Goal: Transaction & Acquisition: Purchase product/service

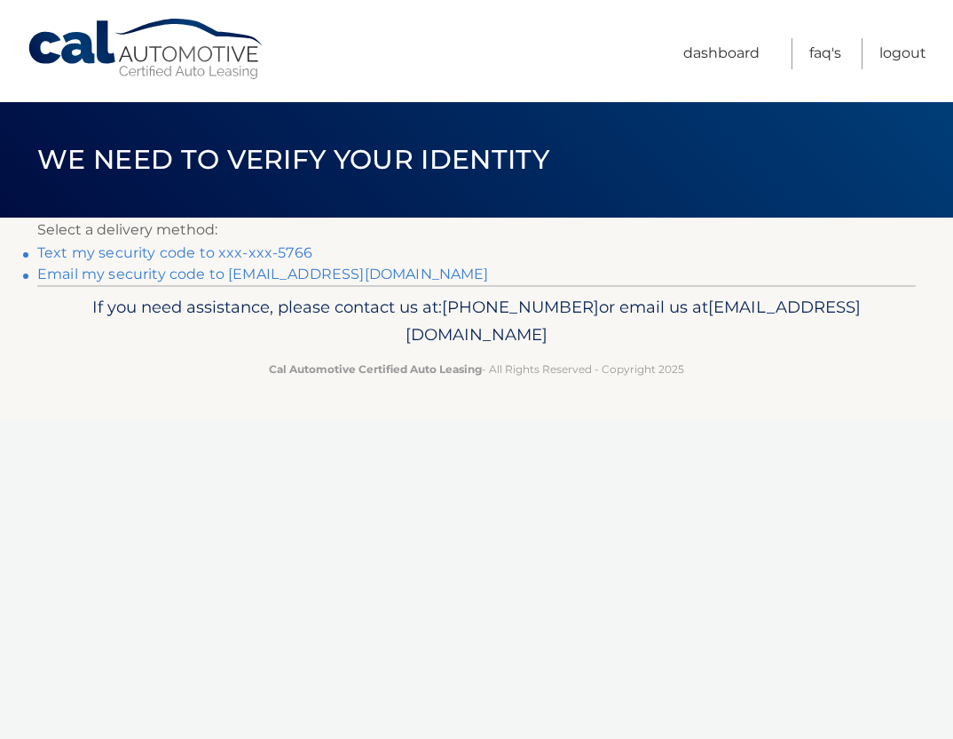
click at [216, 254] on link "Text my security code to xxx-xxx-5766" at bounding box center [174, 252] width 275 height 17
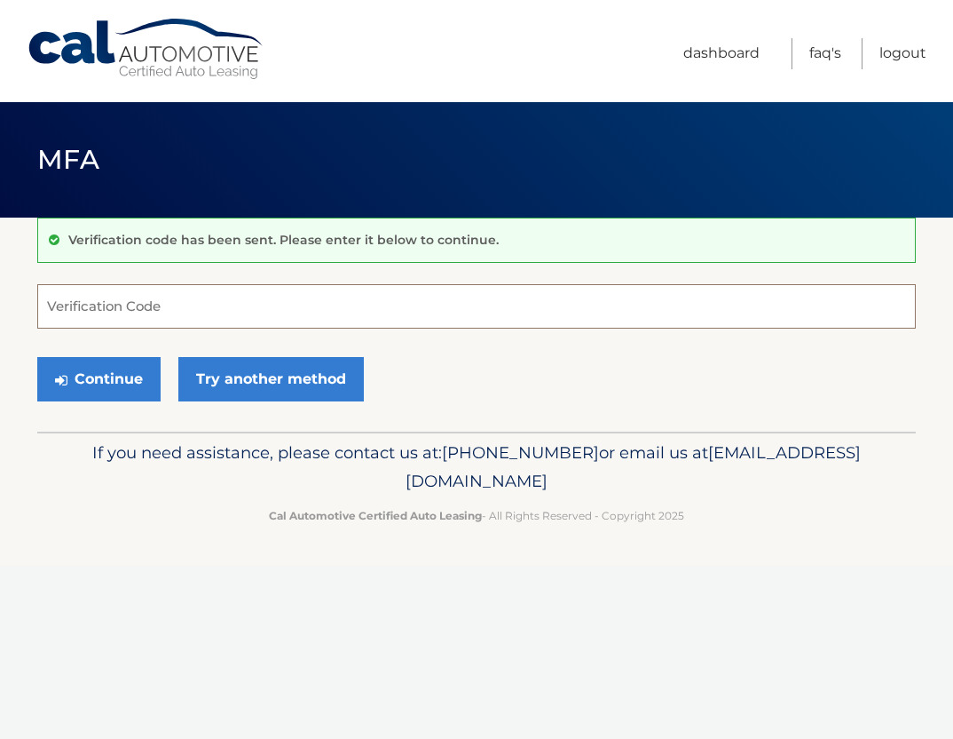
click at [155, 304] on input "Verification Code" at bounding box center [476, 306] width 879 height 44
type input "065515"
click at [37, 357] on button "Continue" at bounding box center [98, 379] width 123 height 44
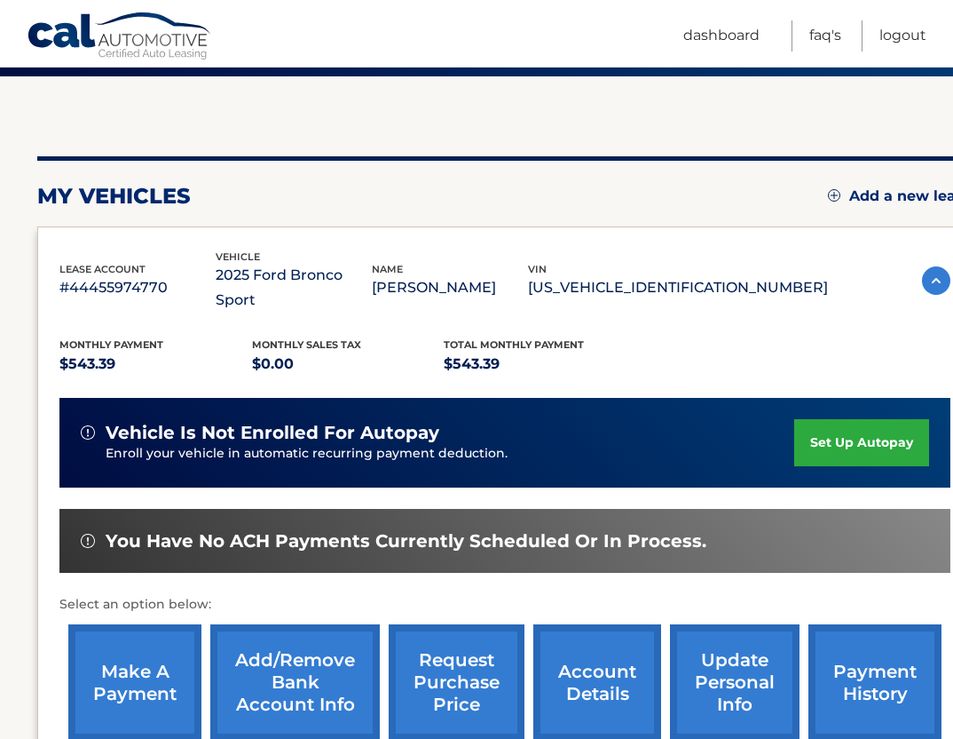
scroll to position [143, 0]
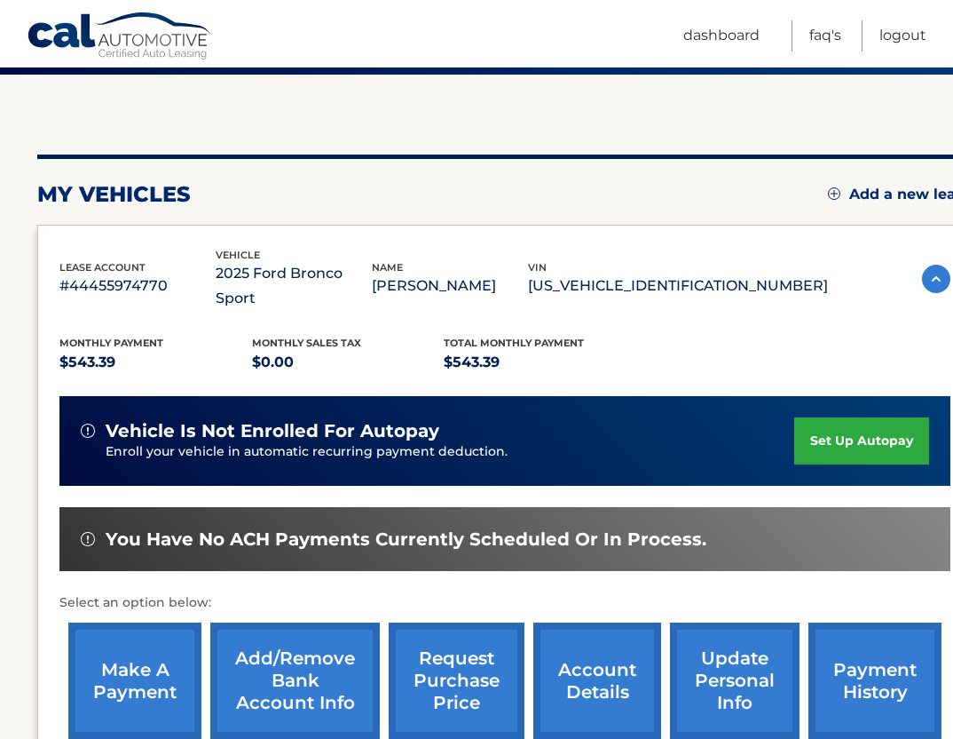
click at [841, 417] on link "set up autopay" at bounding box center [862, 440] width 135 height 47
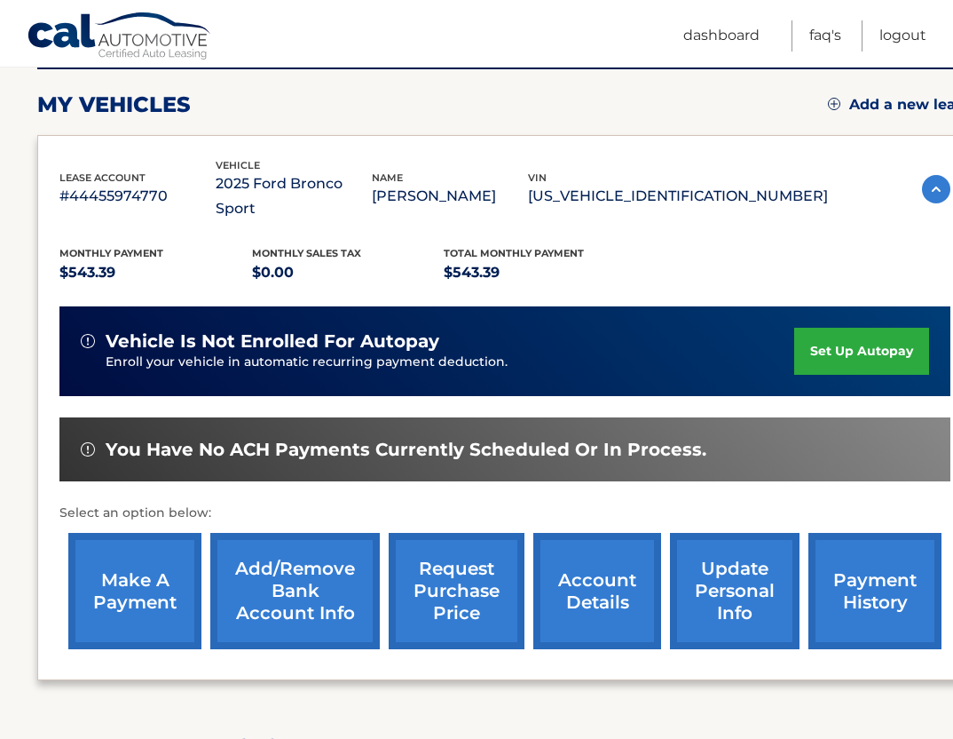
scroll to position [231, 0]
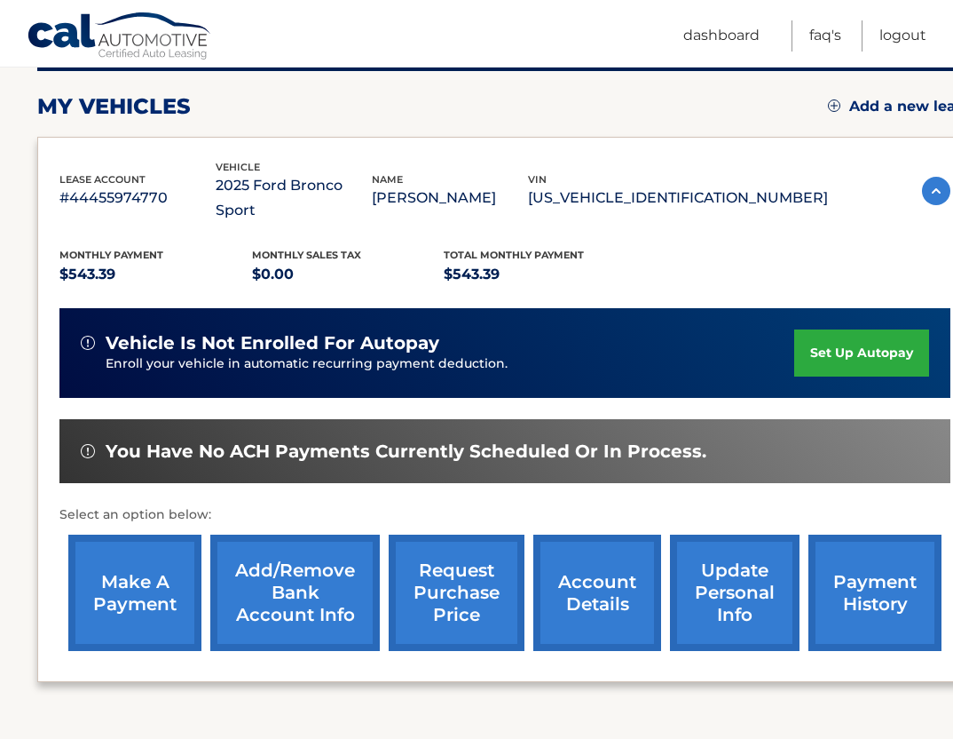
click at [145, 577] on link "make a payment" at bounding box center [134, 592] width 133 height 116
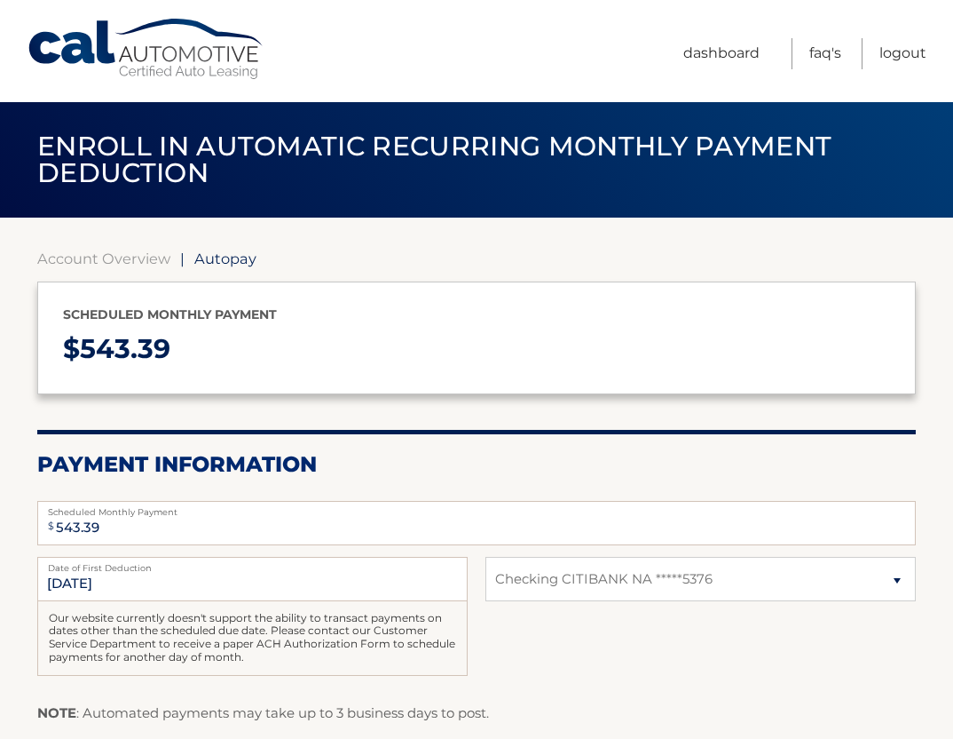
select select "ZjQ2OThmNGItOTIxZC00YzViLTkxOGMtY2UzYTM0NGMyMzA2"
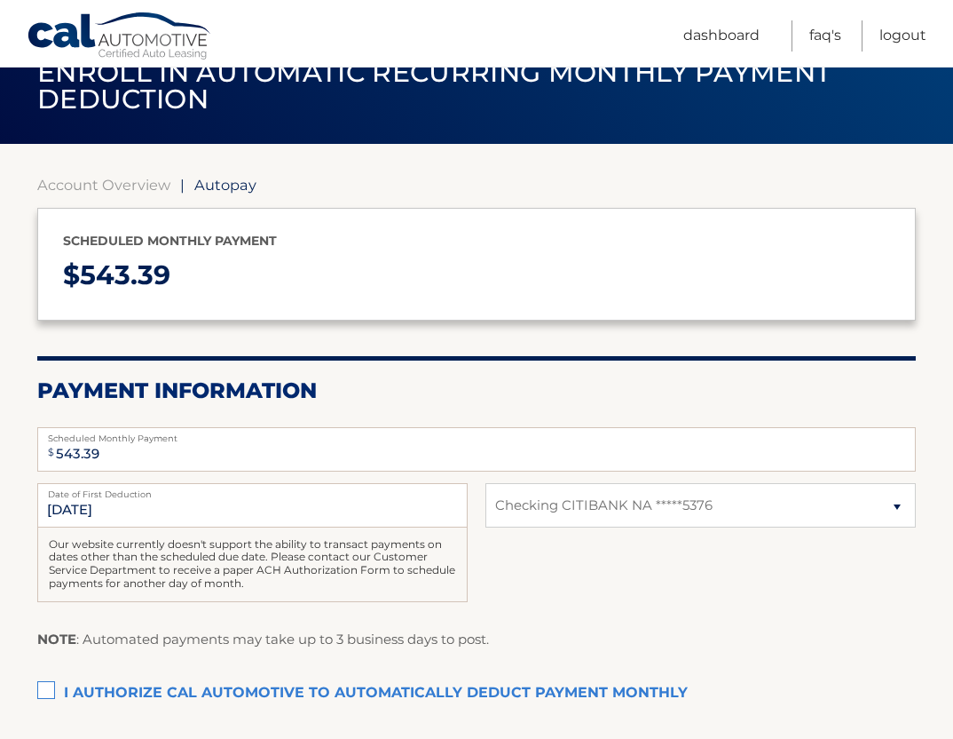
scroll to position [75, 0]
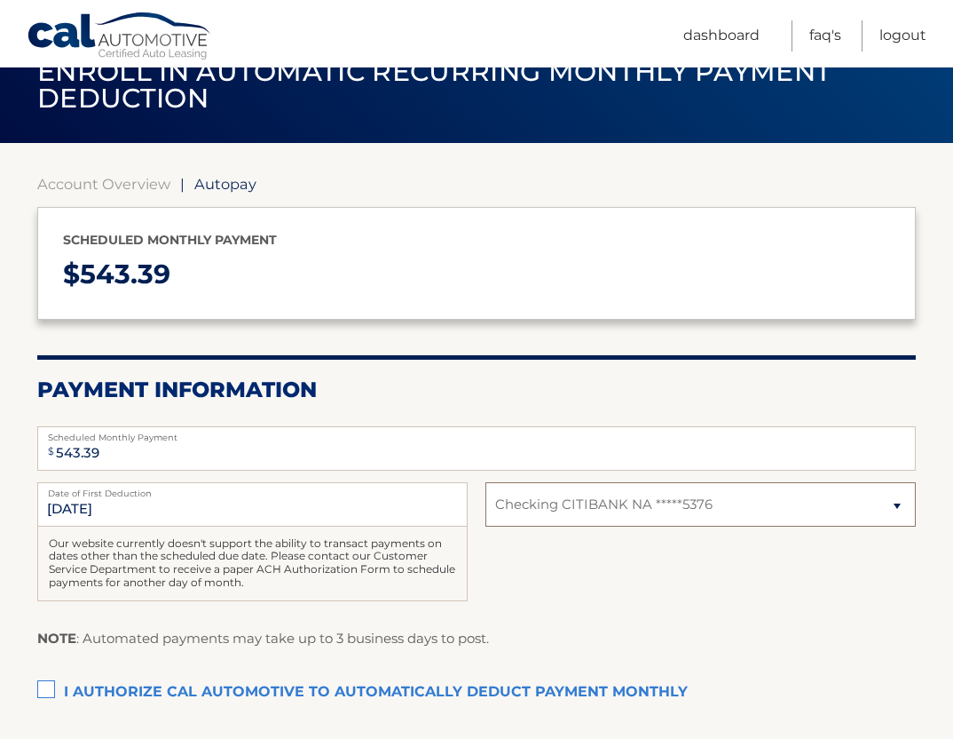
click at [561, 510] on select "Select Bank Account Checking CITIBANK NA *****5376" at bounding box center [701, 504] width 431 height 44
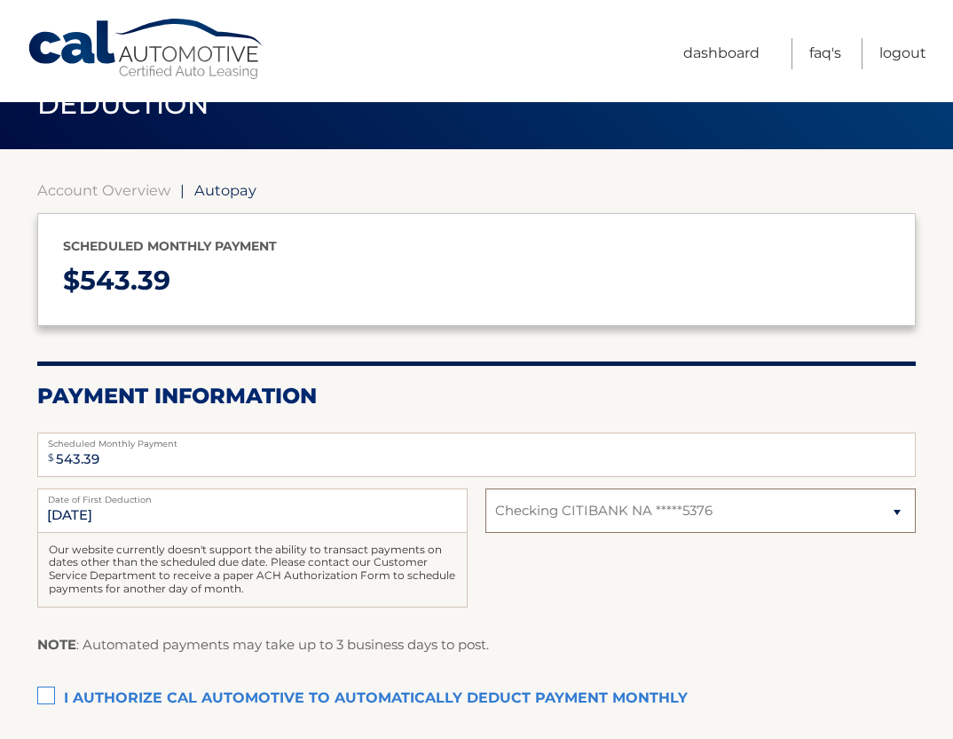
scroll to position [0, 0]
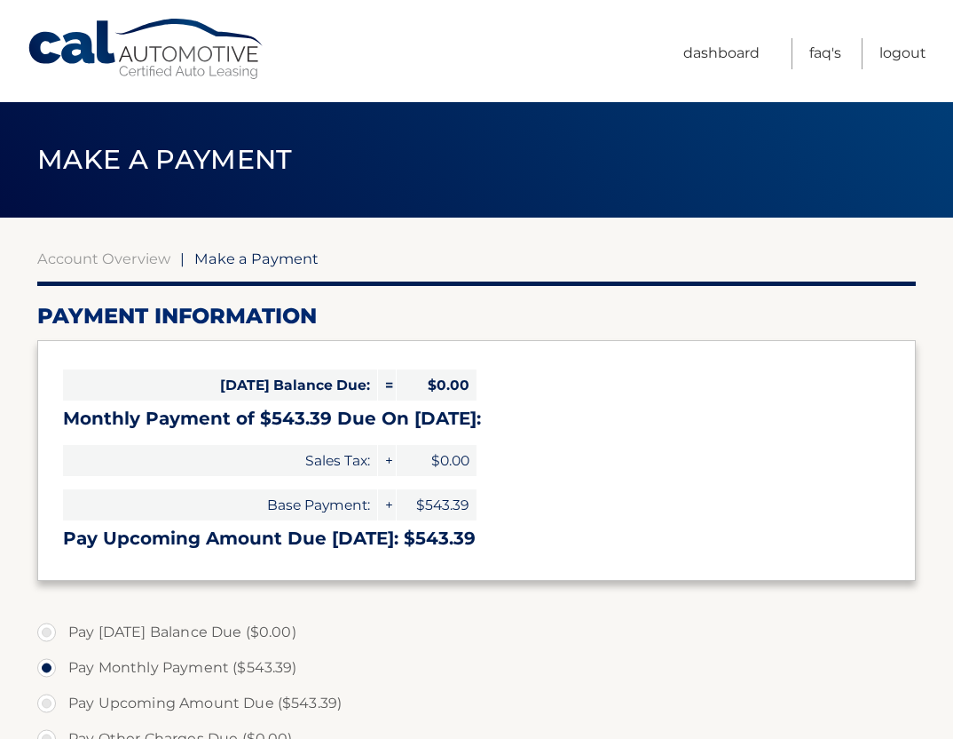
select select "ZjQ2OThmNGItOTIxZC00YzViLTkxOGMtY2UzYTM0NGMyMzA2"
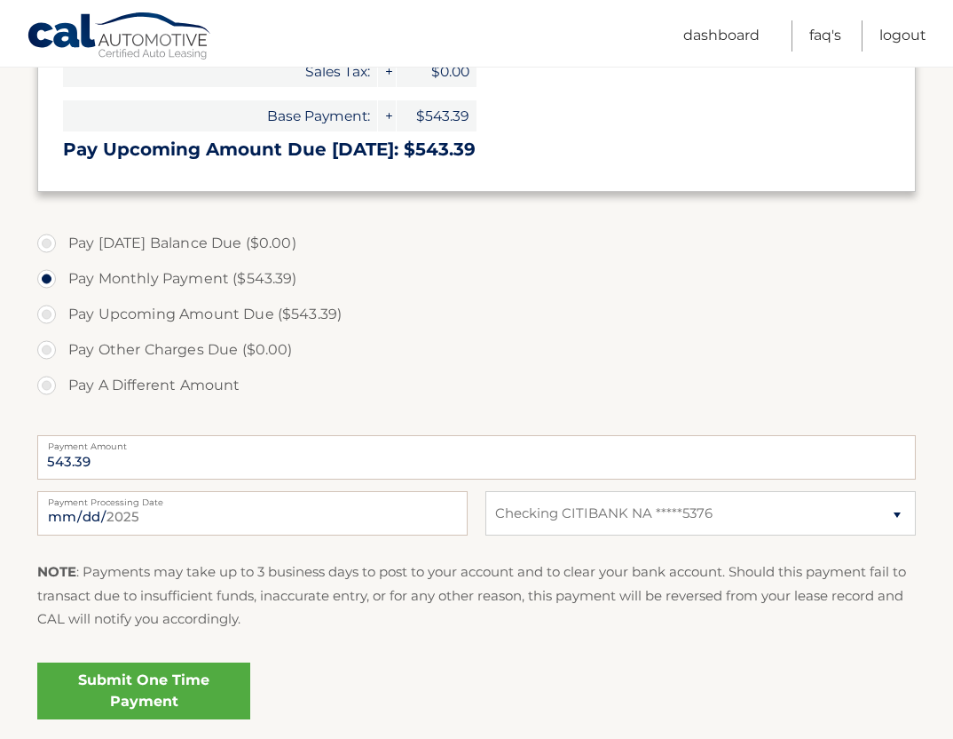
scroll to position [391, 0]
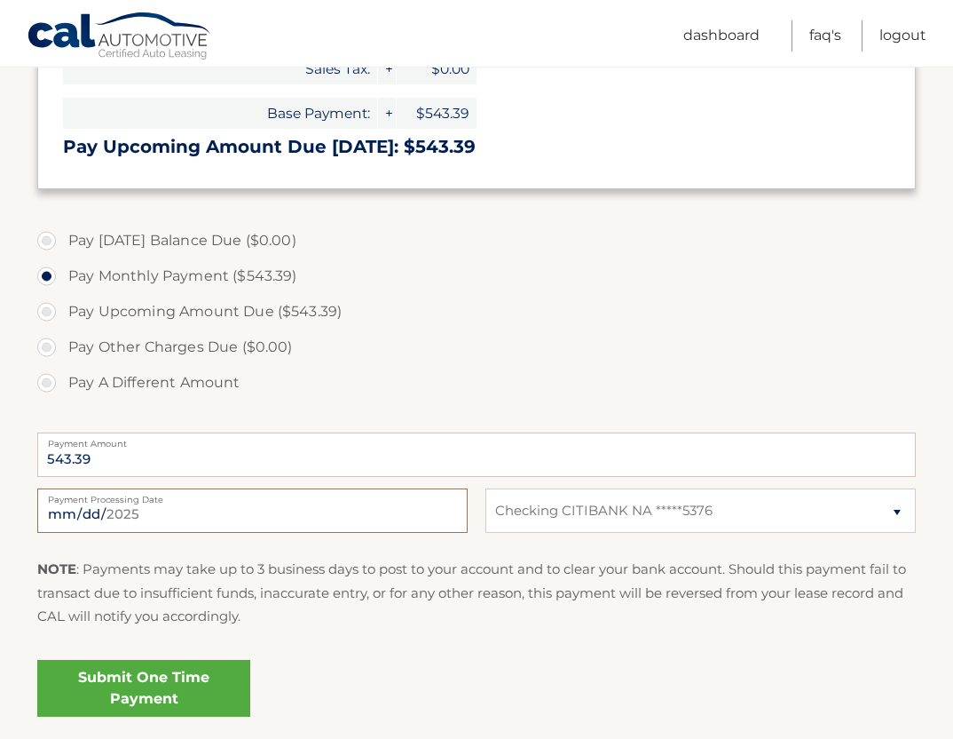
click at [100, 519] on input "2025-09-01" at bounding box center [252, 510] width 431 height 44
type input "2025-09-12"
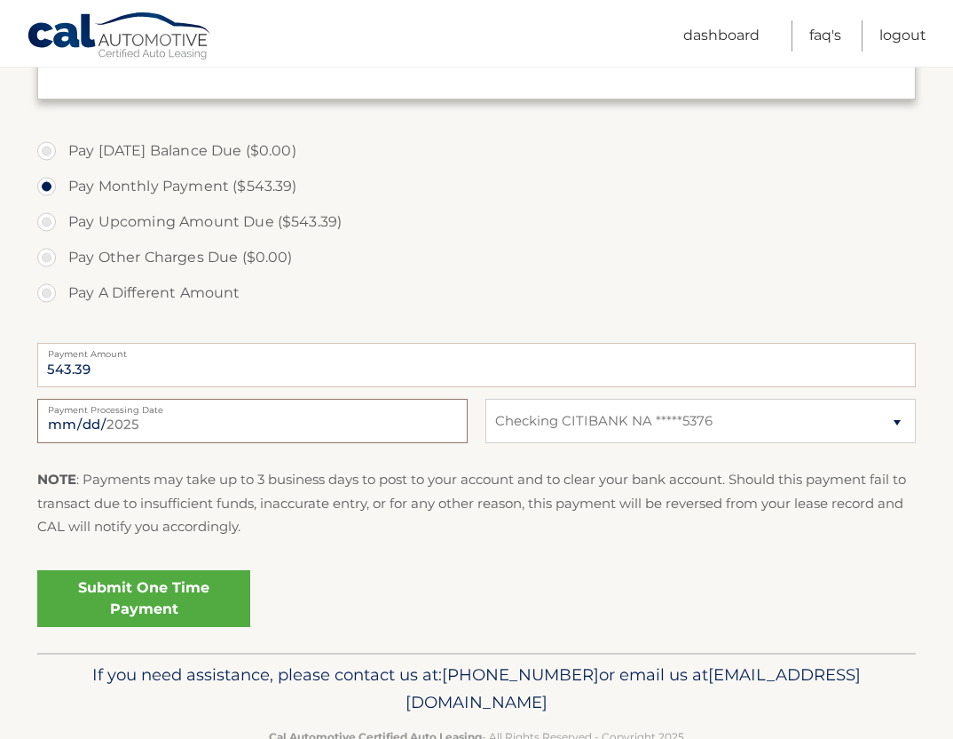
scroll to position [490, 0]
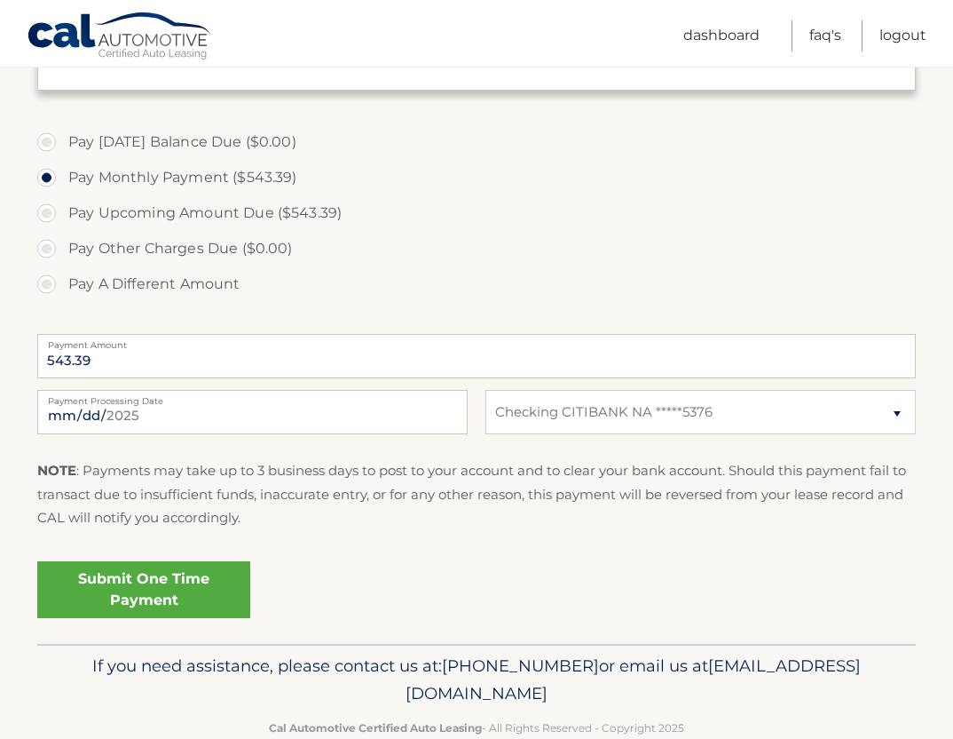
click at [130, 594] on link "Submit One Time Payment" at bounding box center [143, 589] width 213 height 57
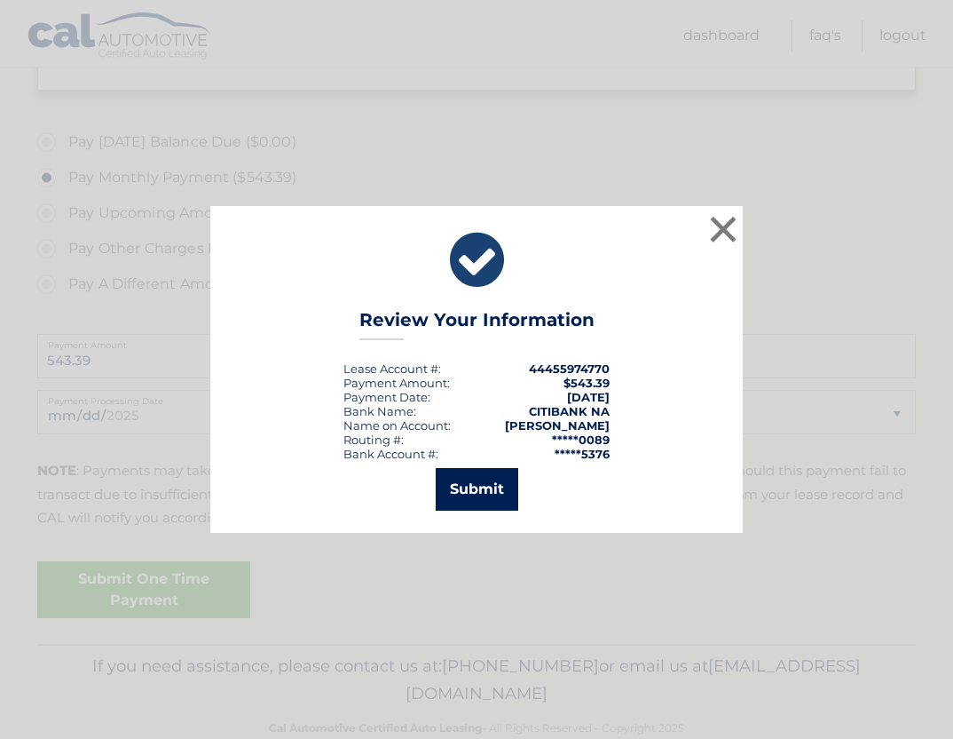
click at [499, 490] on button "Submit" at bounding box center [477, 489] width 83 height 43
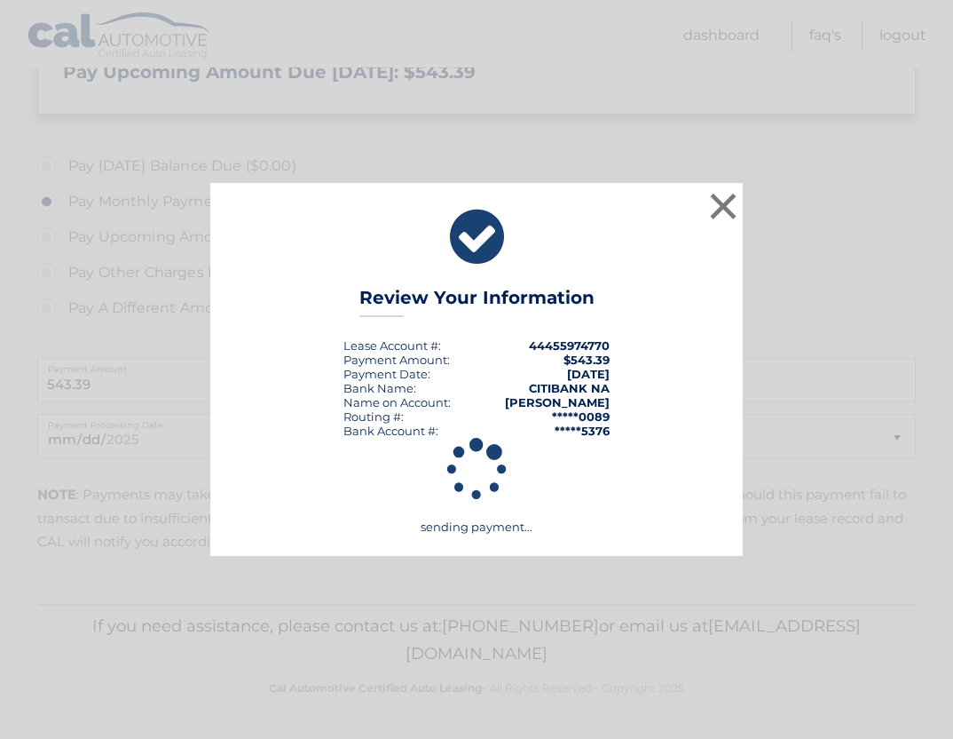
scroll to position [466, 0]
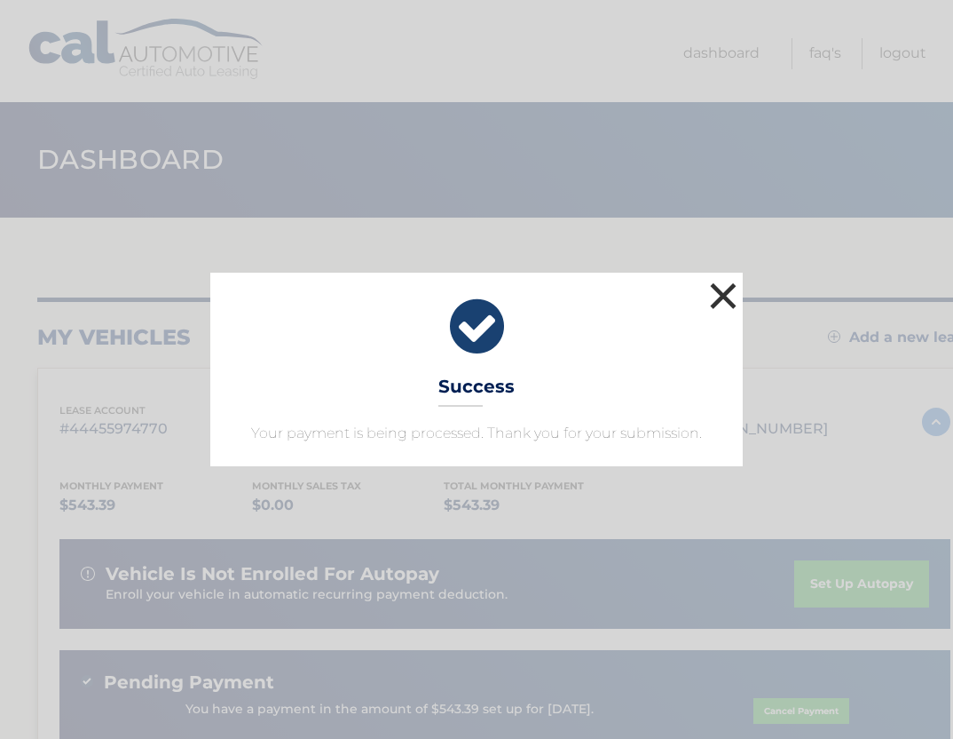
click at [720, 290] on button "×" at bounding box center [724, 296] width 36 height 36
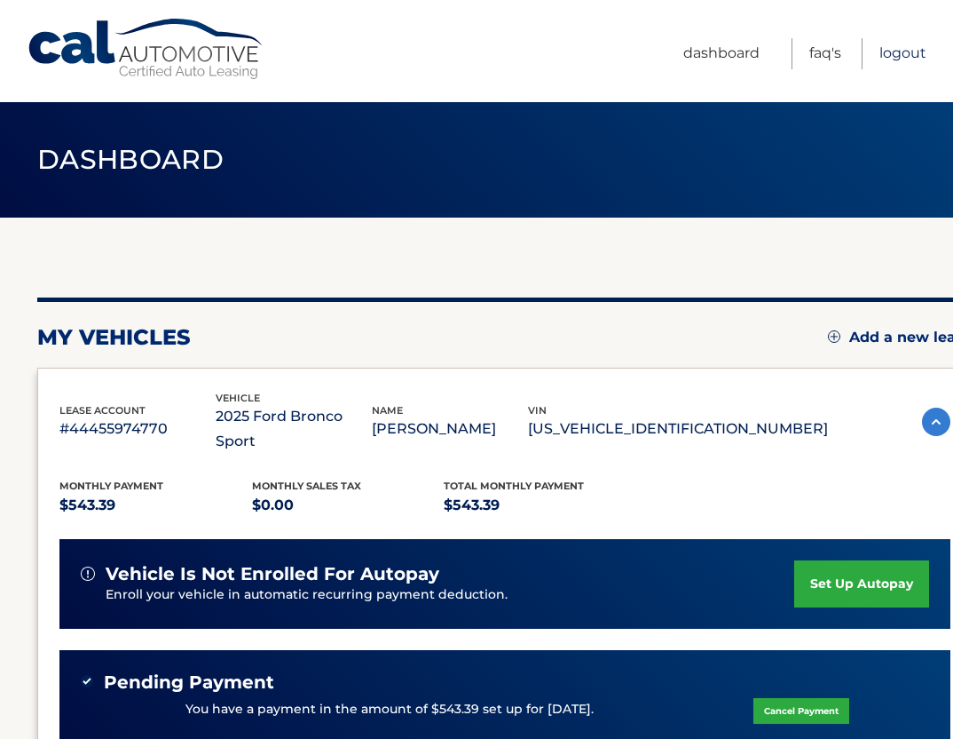
click at [899, 60] on link "Logout" at bounding box center [903, 53] width 47 height 31
